Goal: Task Accomplishment & Management: Use online tool/utility

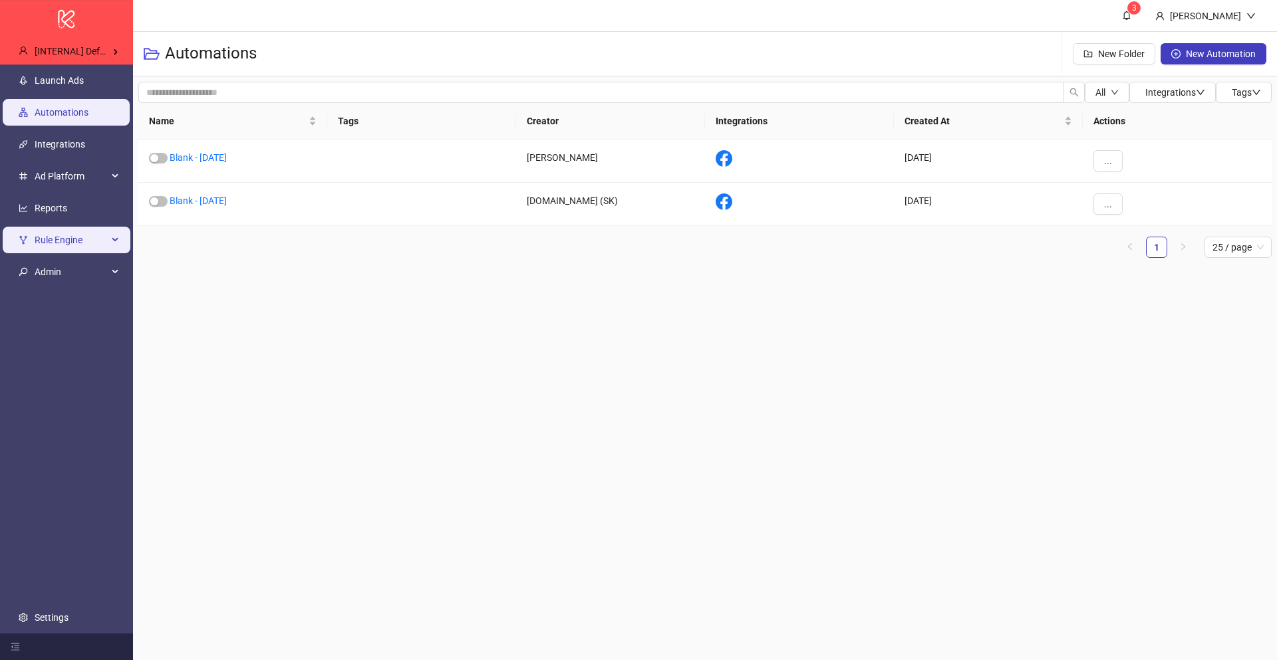
click at [81, 237] on span "Rule Engine" at bounding box center [71, 240] width 73 height 27
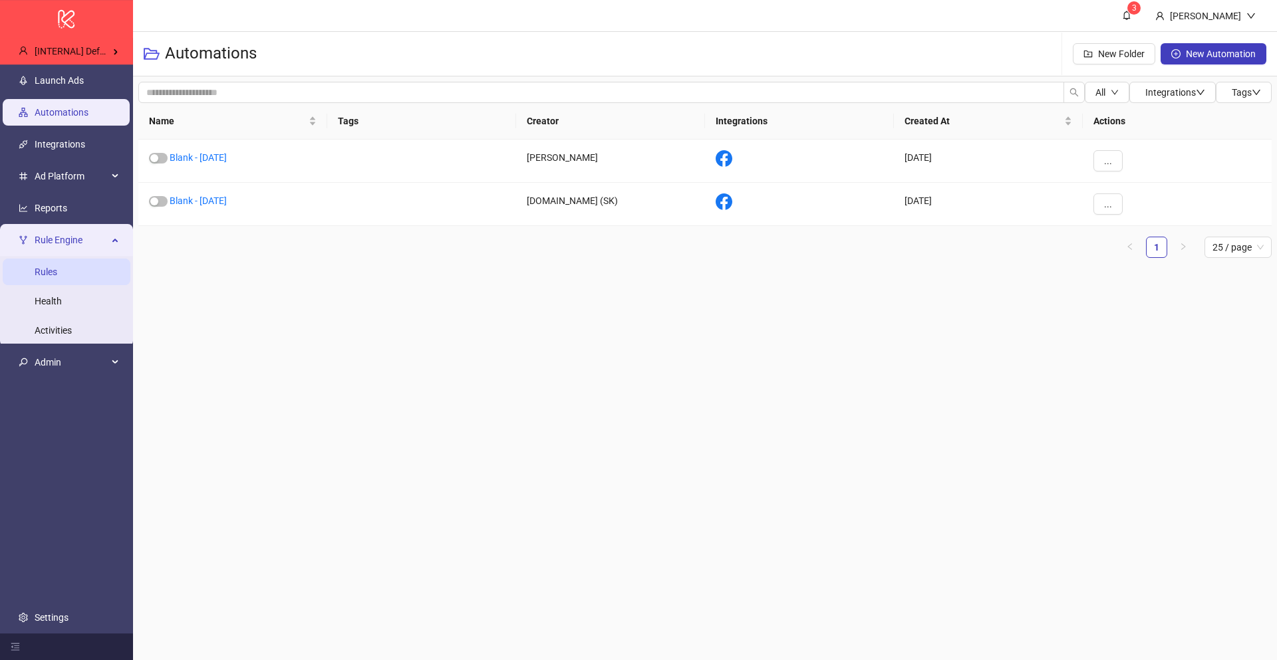
click at [57, 267] on link "Rules" at bounding box center [46, 272] width 23 height 11
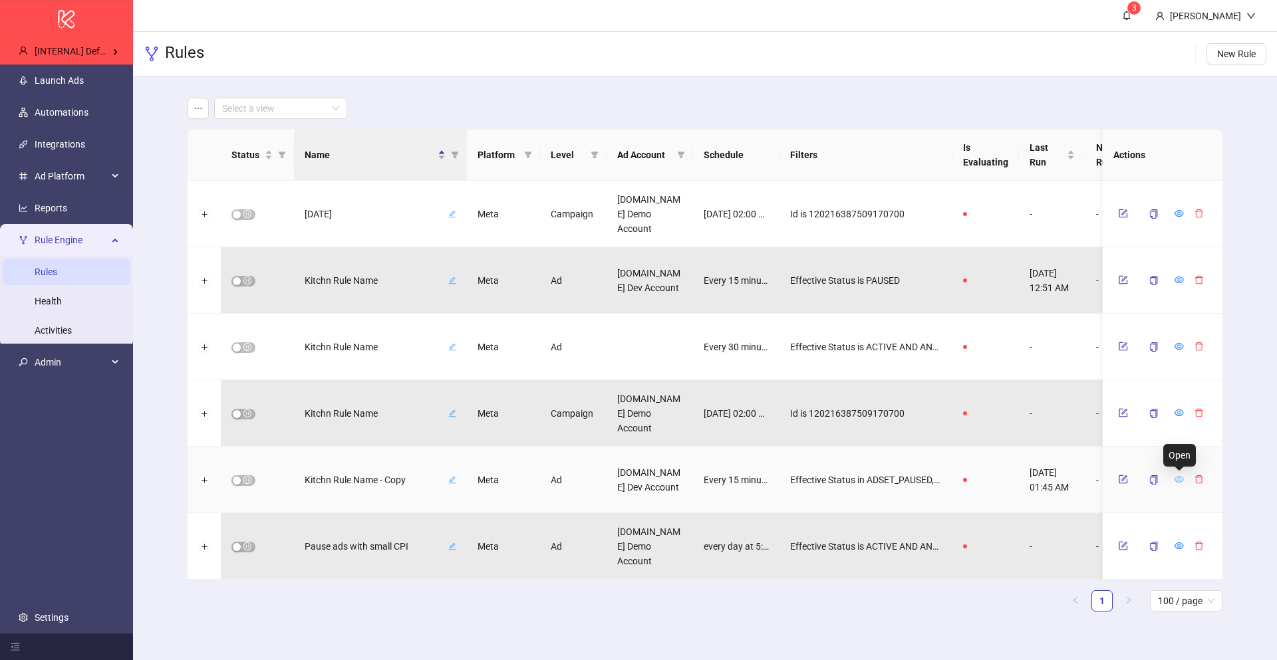
click at [1181, 478] on icon "eye" at bounding box center [1179, 479] width 9 height 9
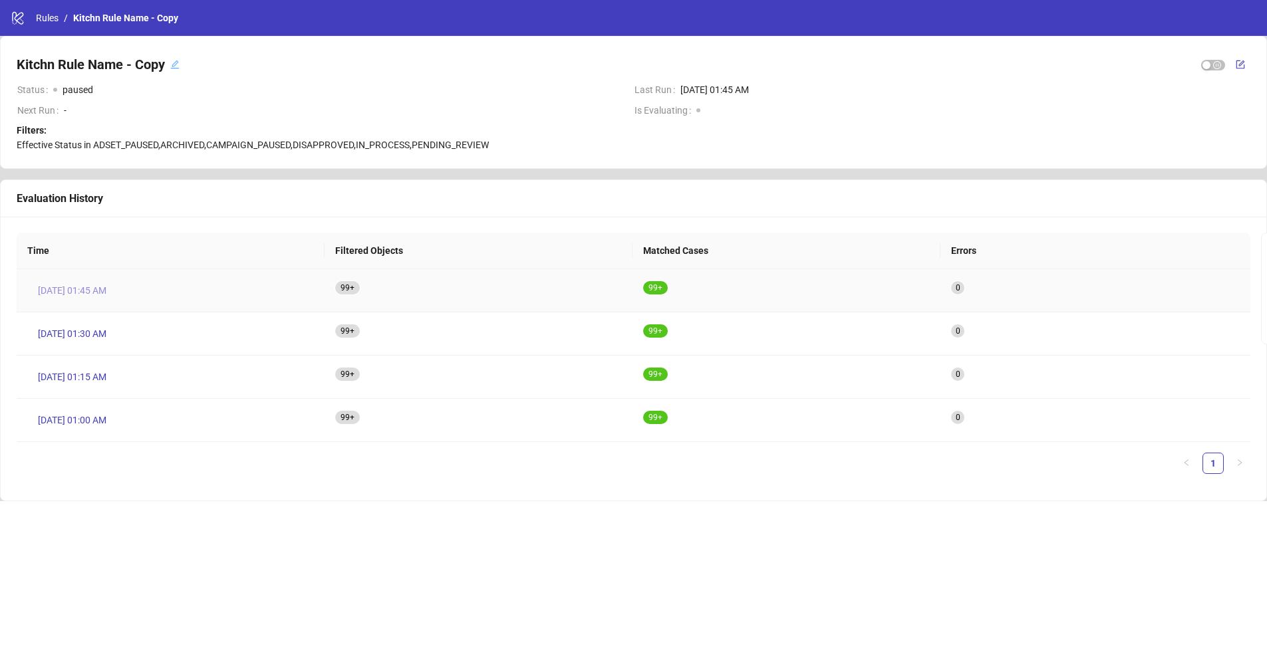
click at [77, 290] on span "Aug 18, 01:45 AM" at bounding box center [72, 290] width 69 height 15
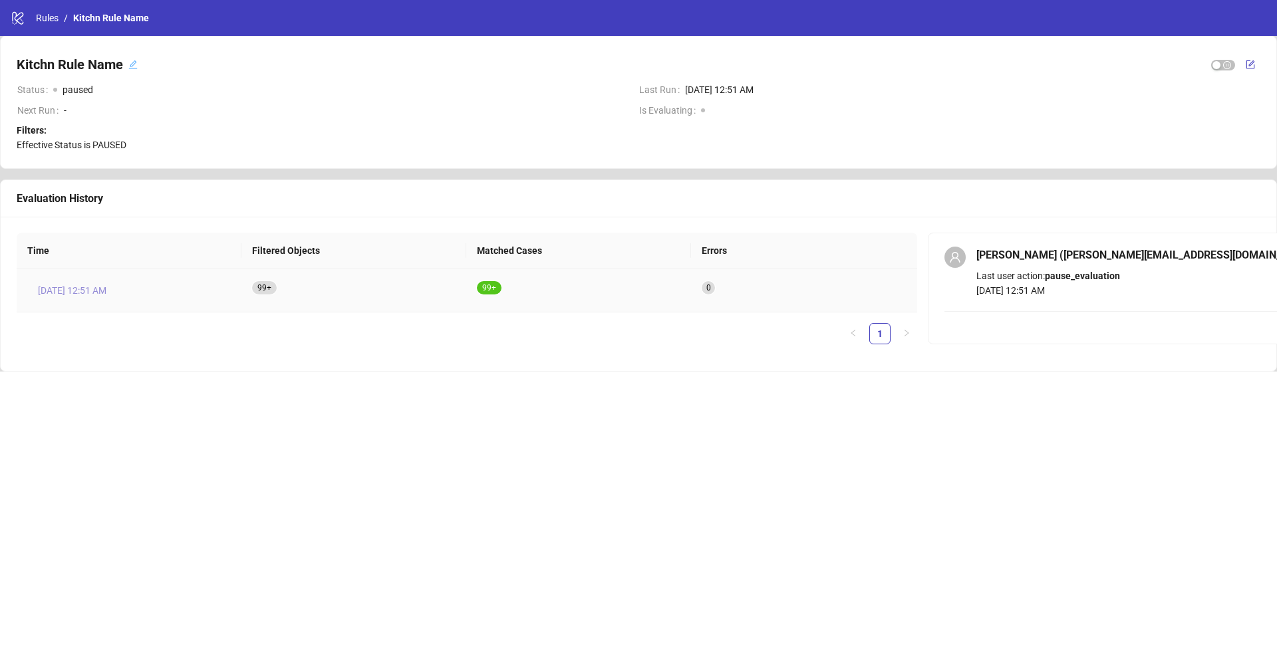
click at [72, 289] on span "Aug 18, 12:51 AM" at bounding box center [72, 290] width 69 height 15
